Goal: Transaction & Acquisition: Book appointment/travel/reservation

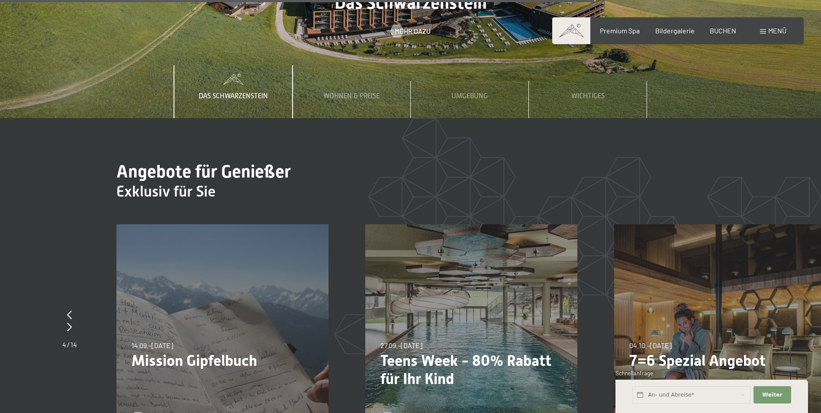
scroll to position [3289, 0]
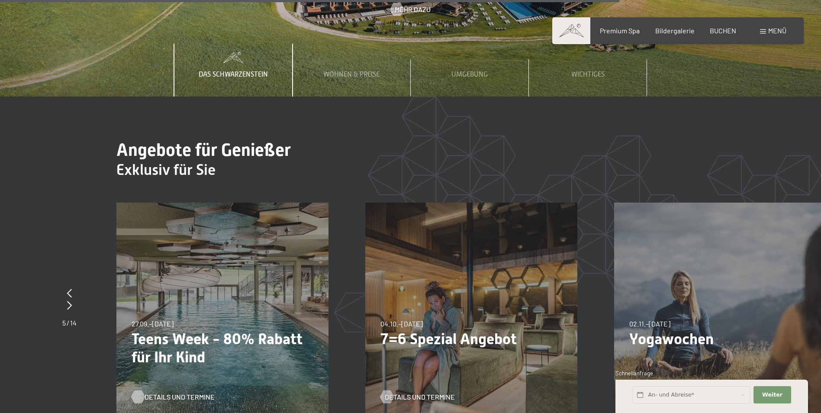
click at [168, 392] on span "Details und Termine" at bounding box center [180, 397] width 70 height 10
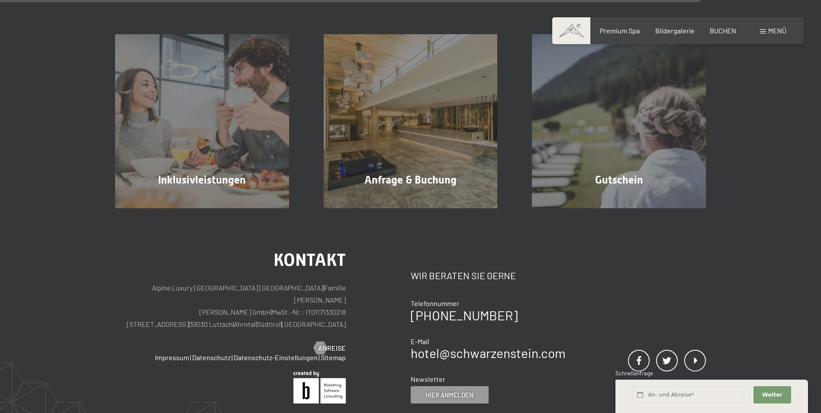
scroll to position [952, 0]
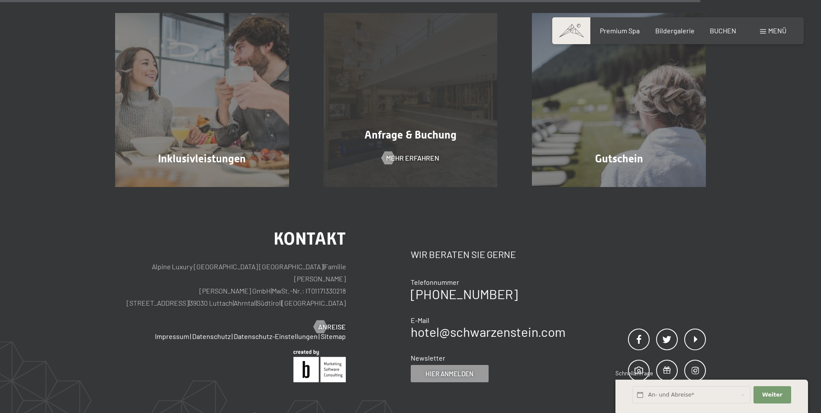
click at [412, 142] on div "Anfrage & Buchung Mehr erfahren" at bounding box center [410, 100] width 209 height 174
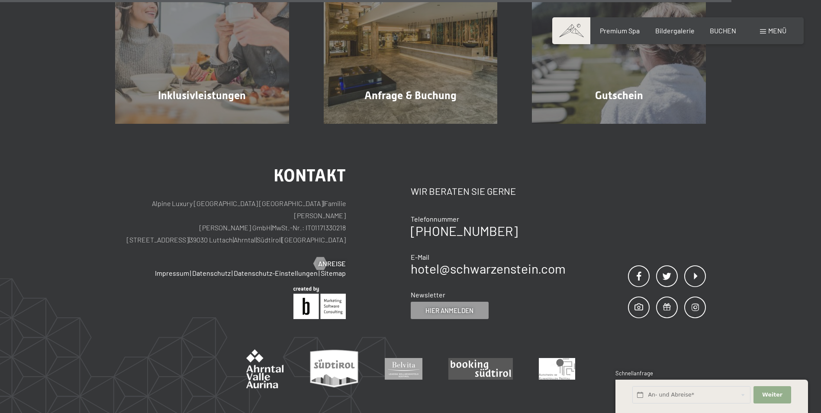
scroll to position [986, 0]
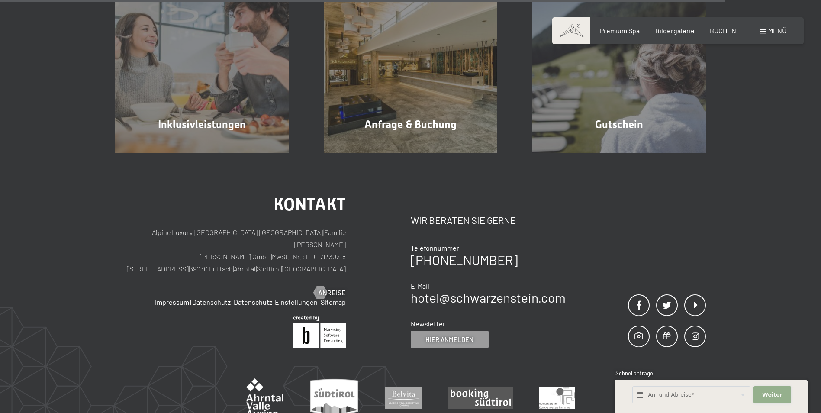
click at [782, 396] on button "Weiter Adressfelder ausblenden" at bounding box center [771, 395] width 37 height 18
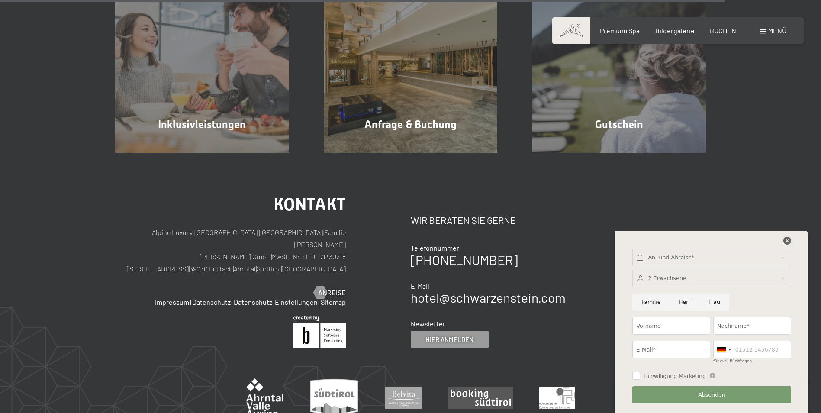
click at [785, 241] on icon at bounding box center [787, 241] width 8 height 8
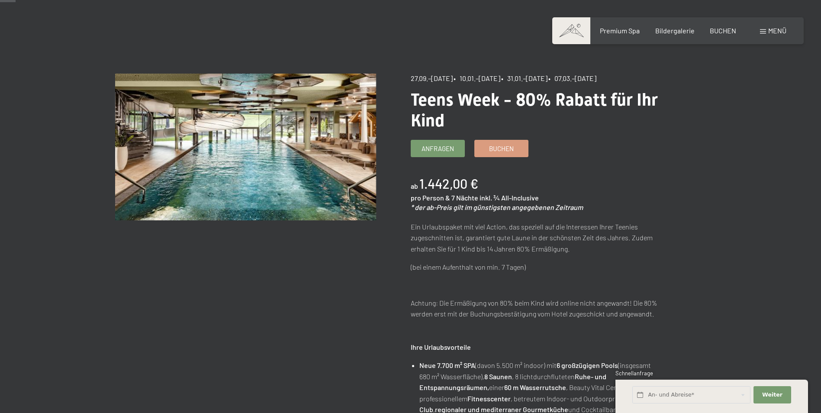
scroll to position [0, 0]
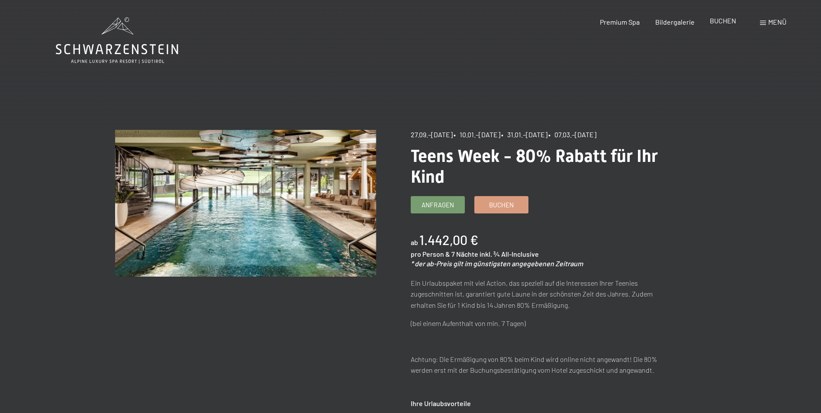
click at [728, 20] on span "BUCHEN" at bounding box center [723, 20] width 26 height 8
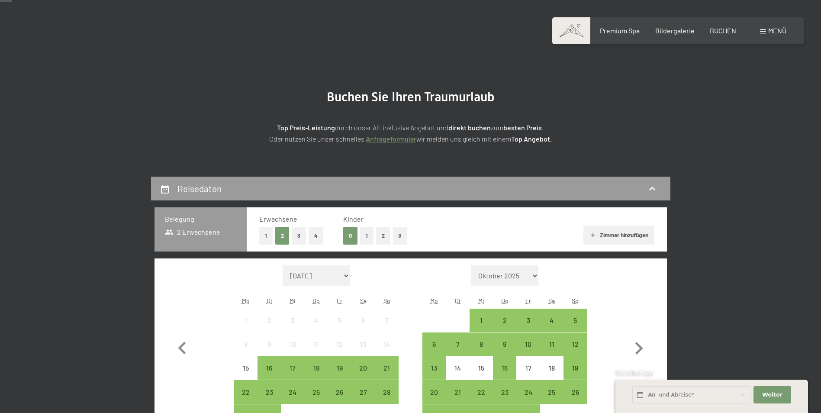
scroll to position [43, 0]
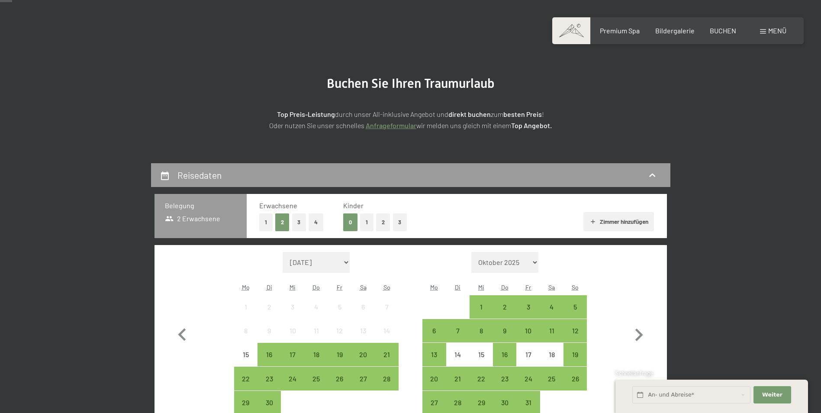
click at [368, 225] on button "1" at bounding box center [366, 222] width 13 height 18
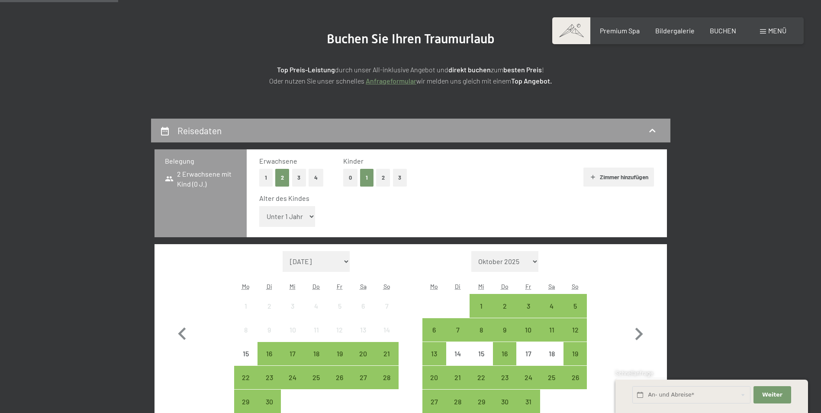
scroll to position [130, 0]
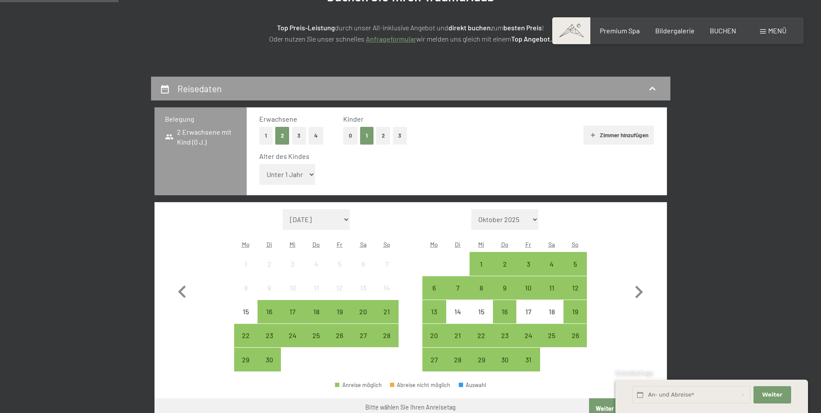
click at [302, 176] on select "Unter 1 Jahr 1 Jahr 2 Jahre 3 Jahre 4 Jahre 5 Jahre 6 Jahre 7 Jahre 8 Jahre 9 J…" at bounding box center [287, 174] width 56 height 21
select select "12"
click at [259, 164] on select "Unter 1 Jahr 1 Jahr 2 Jahre 3 Jahre 4 Jahre 5 Jahre 6 Jahre 7 Jahre 8 Jahre 9 J…" at bounding box center [287, 174] width 56 height 21
click at [577, 293] on div "12" at bounding box center [575, 295] width 22 height 22
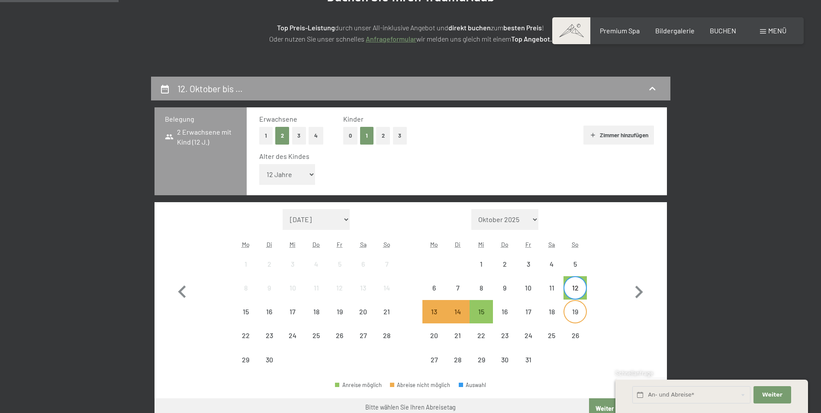
click at [574, 318] on div "19" at bounding box center [575, 319] width 22 height 22
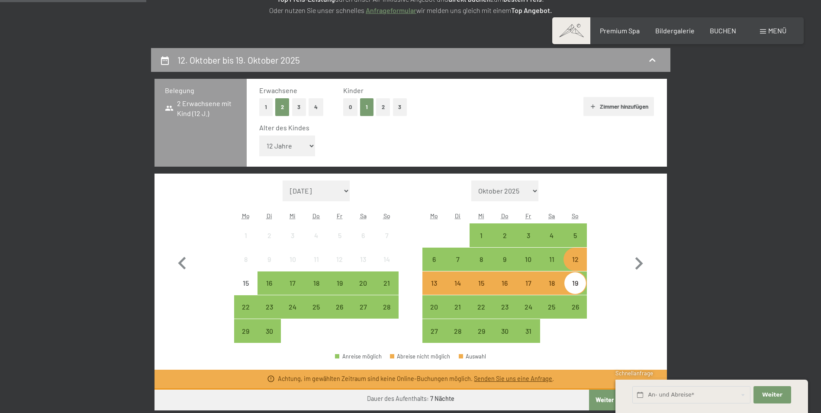
scroll to position [173, 0]
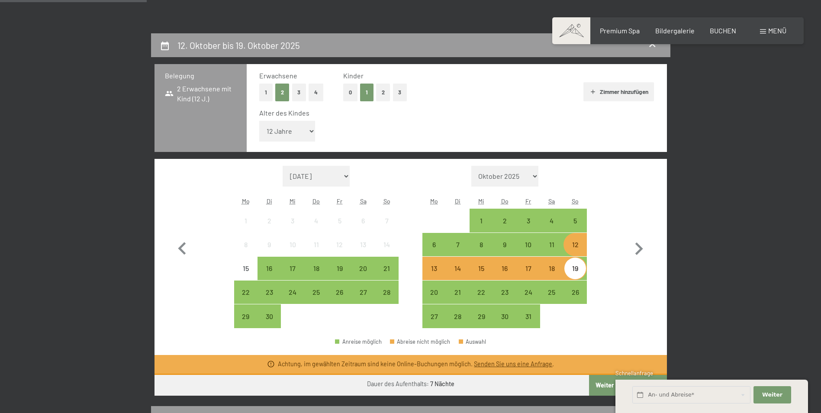
click at [578, 273] on div "19" at bounding box center [575, 276] width 22 height 22
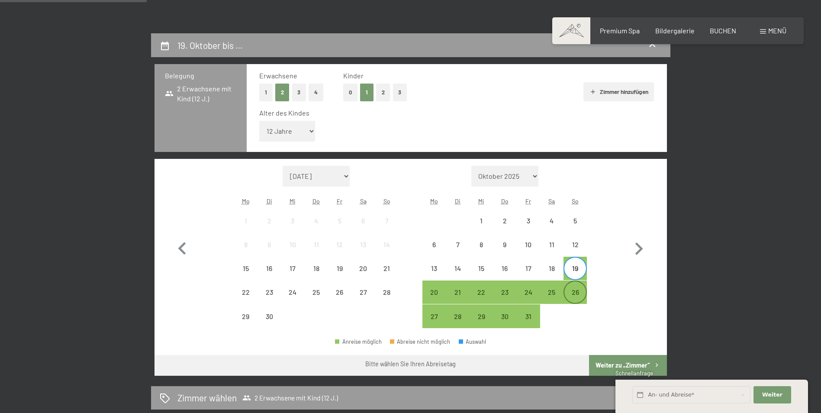
click at [580, 297] on div "26" at bounding box center [575, 300] width 22 height 22
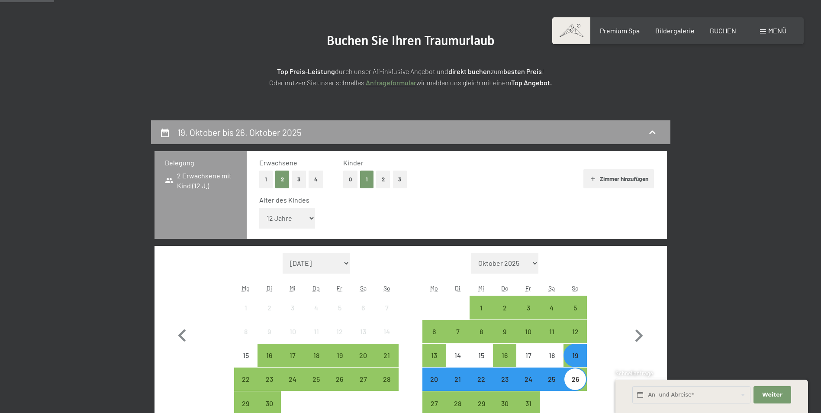
scroll to position [0, 0]
